Goal: Navigation & Orientation: Find specific page/section

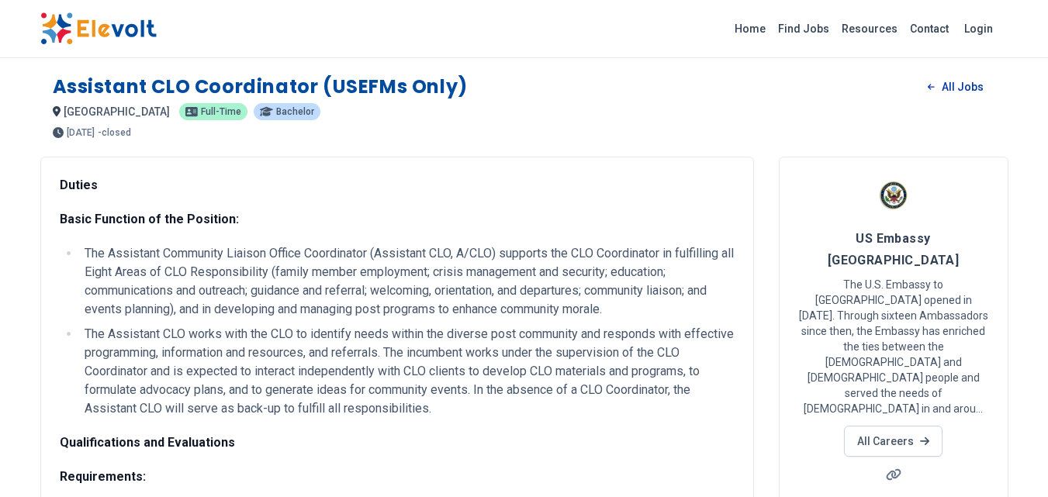
click at [928, 85] on link "All Jobs" at bounding box center [955, 86] width 80 height 23
click at [977, 23] on link "Login" at bounding box center [978, 28] width 47 height 31
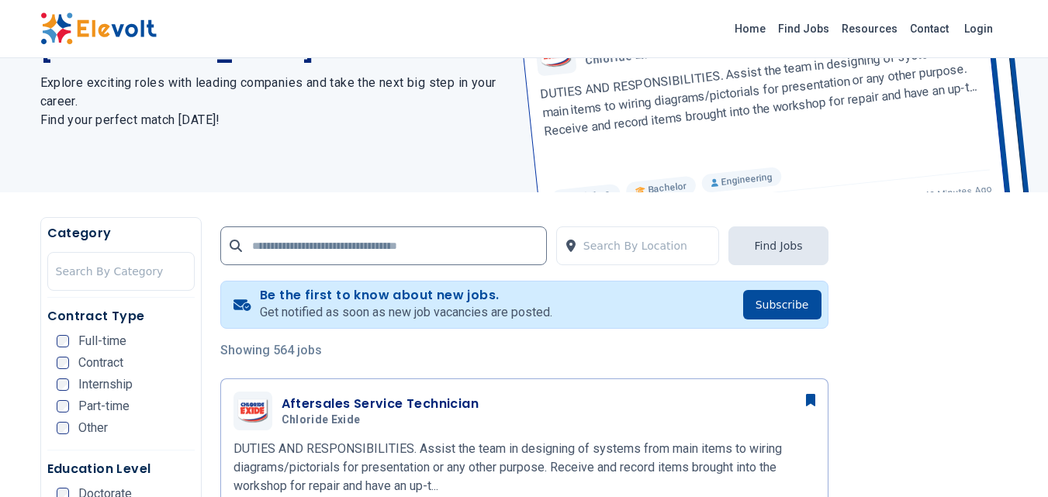
scroll to position [310, 0]
